Goal: Navigation & Orientation: Find specific page/section

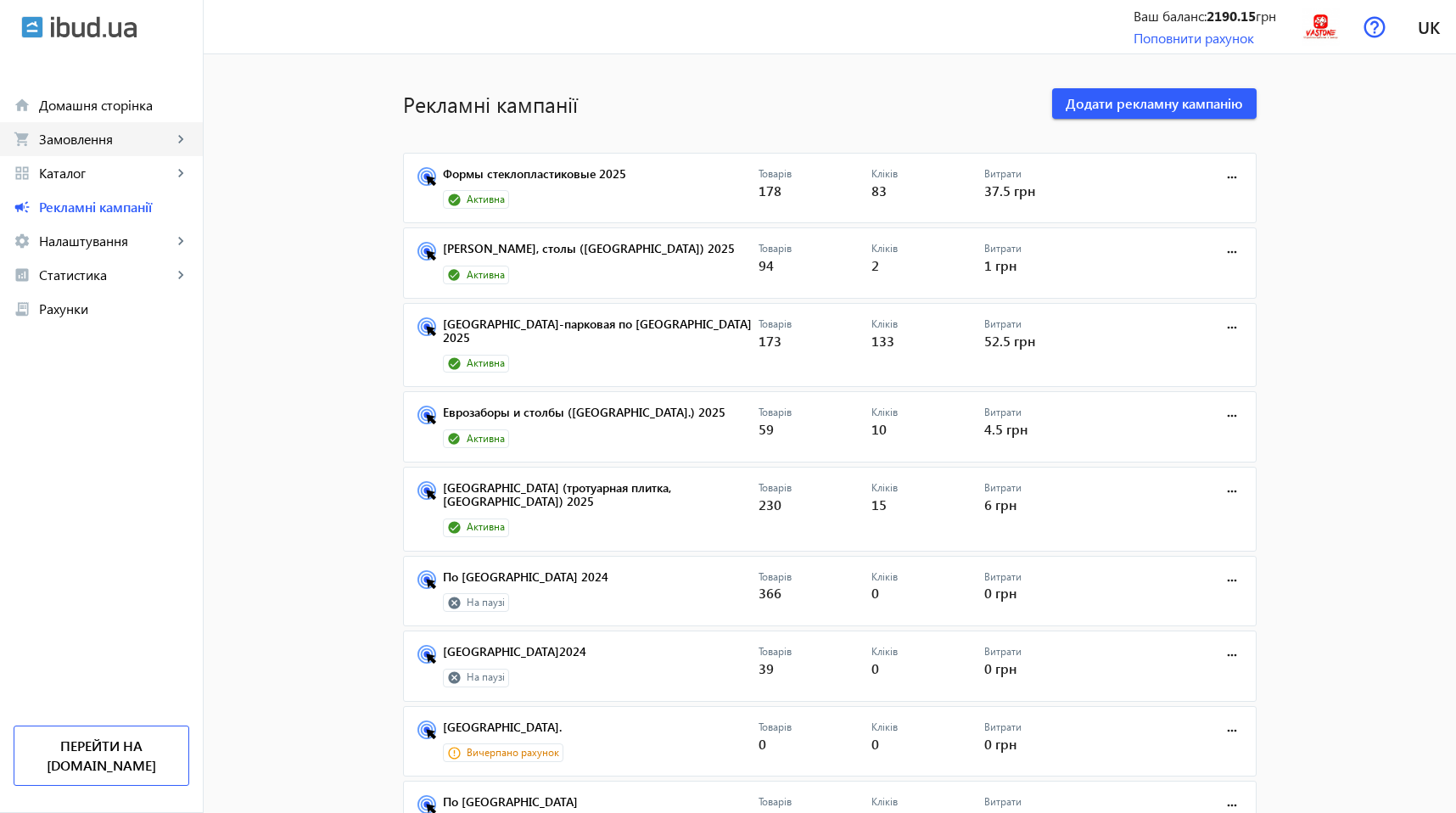
click at [80, 135] on span "Замовлення" at bounding box center [106, 138] width 133 height 17
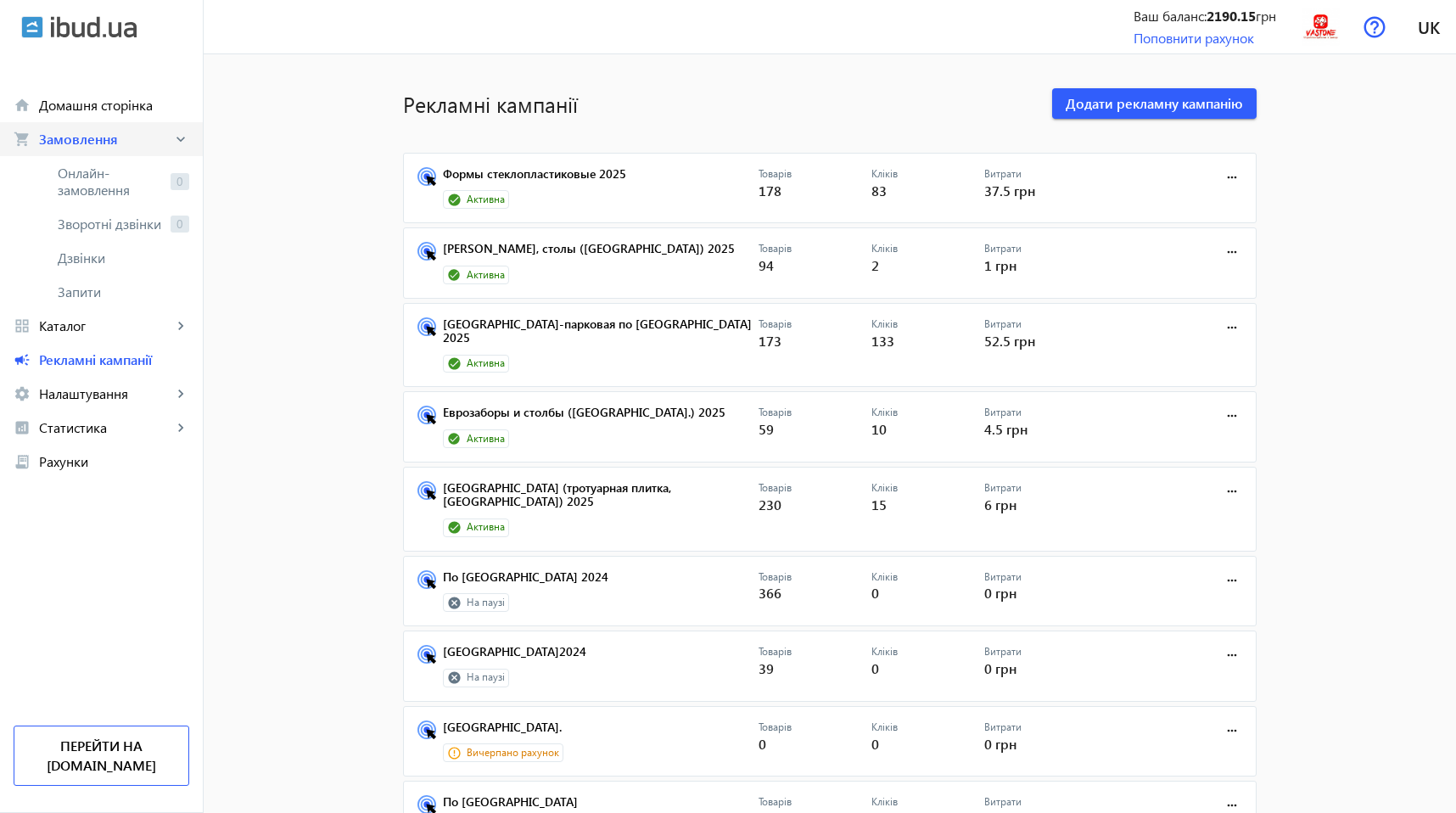
click at [80, 135] on span "Замовлення" at bounding box center [106, 138] width 133 height 17
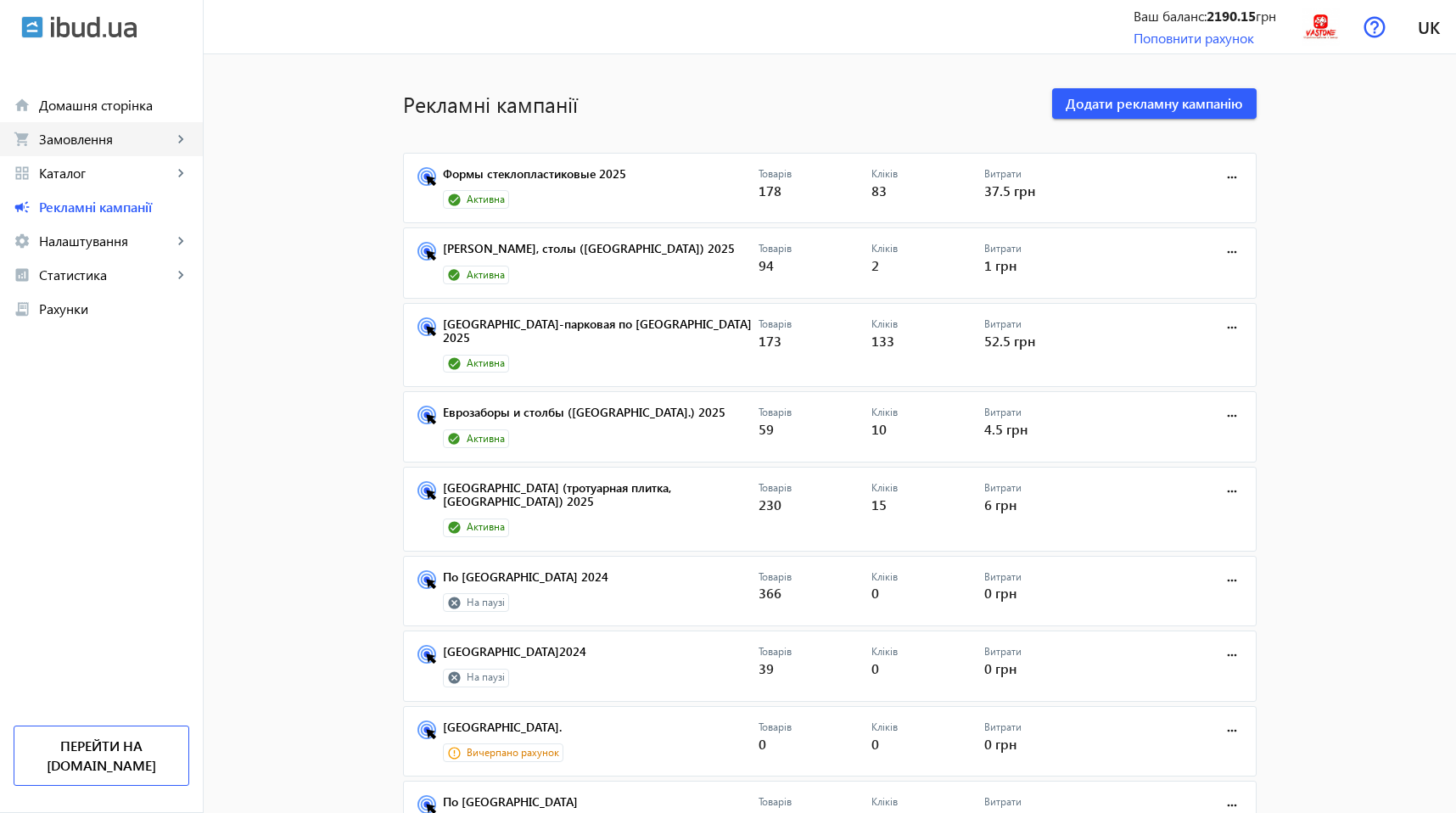
click at [74, 147] on span "Замовлення" at bounding box center [106, 138] width 133 height 17
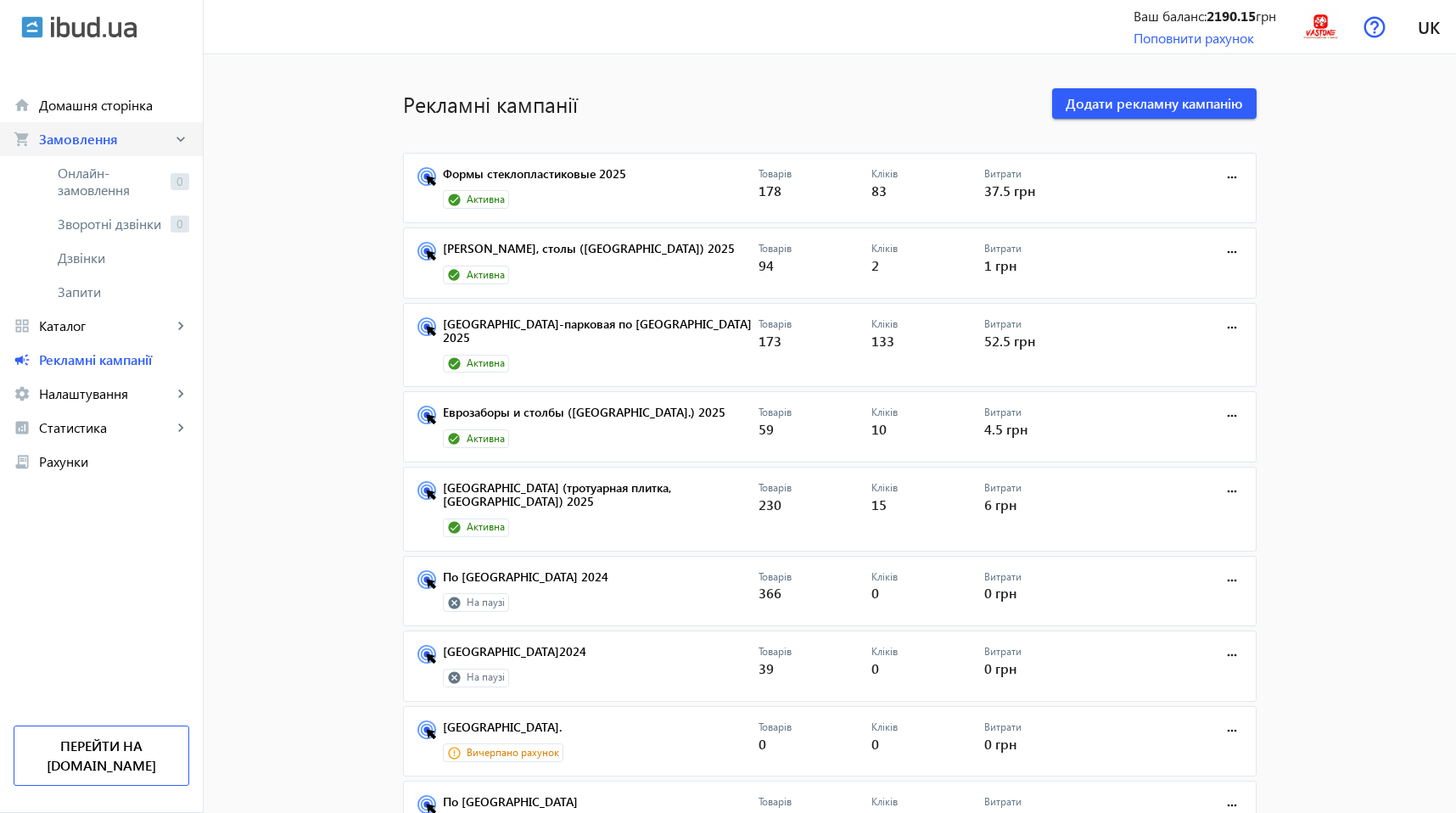
click at [74, 147] on span "Замовлення" at bounding box center [106, 138] width 133 height 17
